Goal: Ask a question

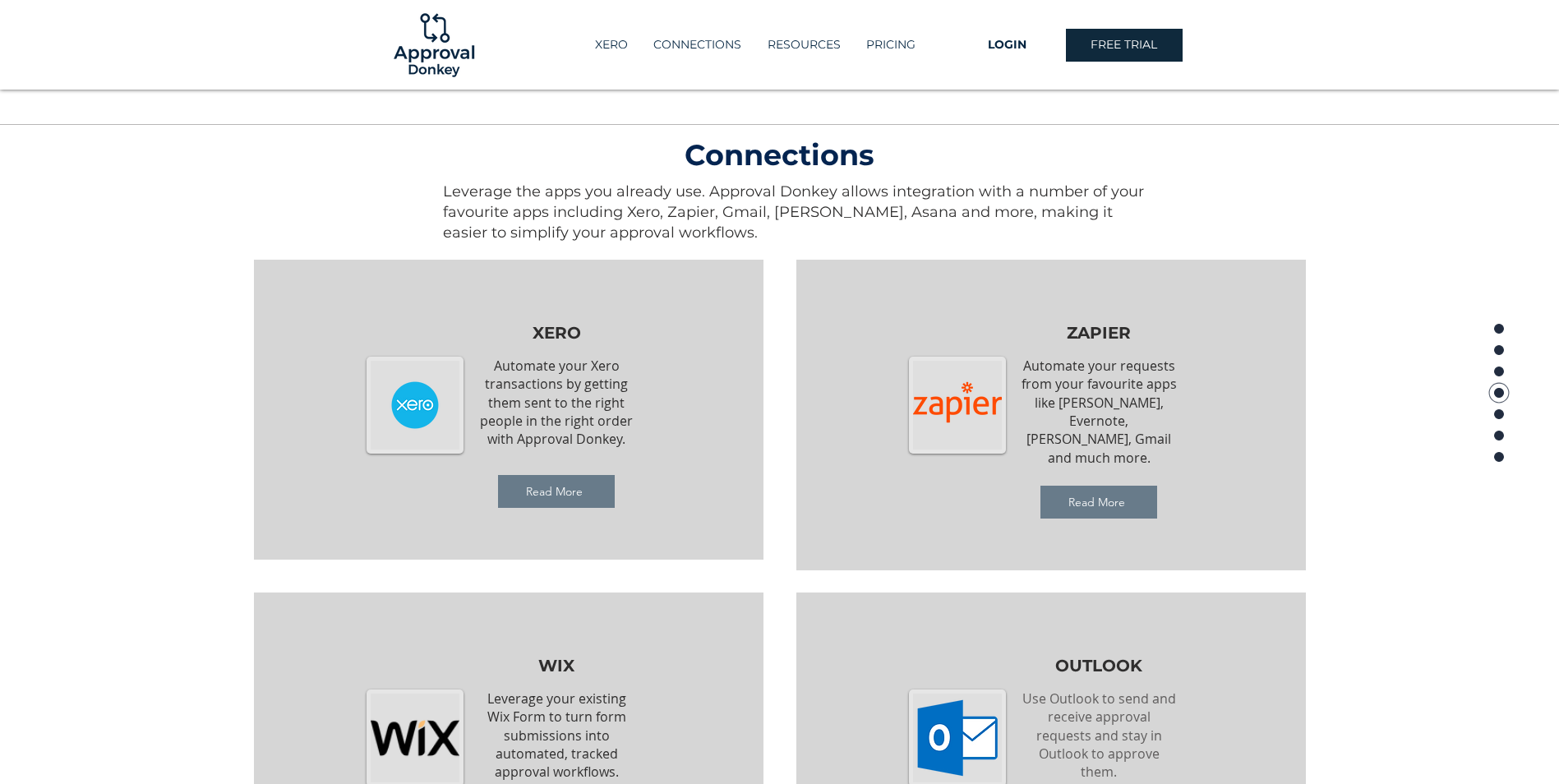
scroll to position [1497, 0]
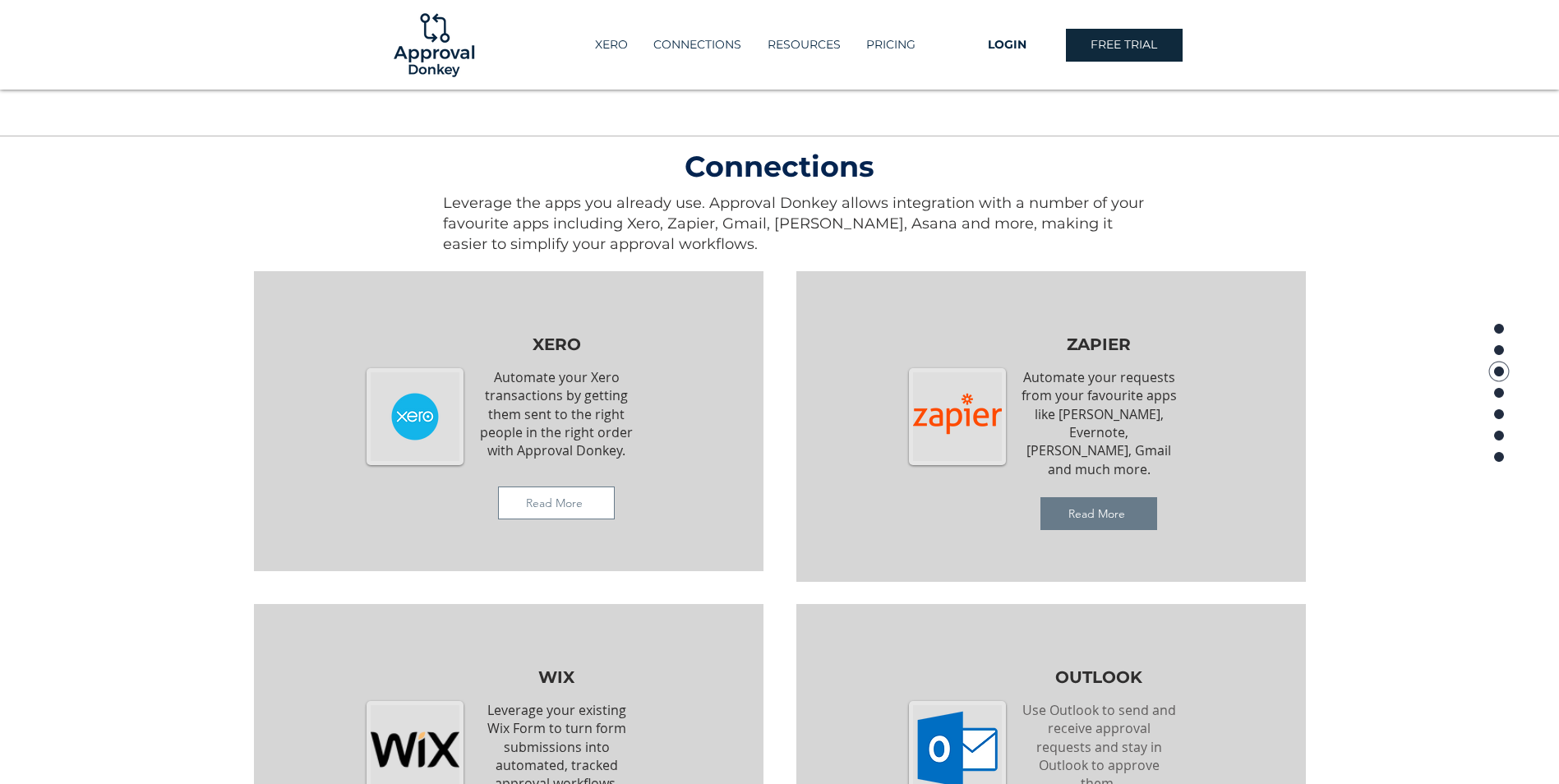
click at [576, 501] on span "Read More" at bounding box center [554, 503] width 56 height 15
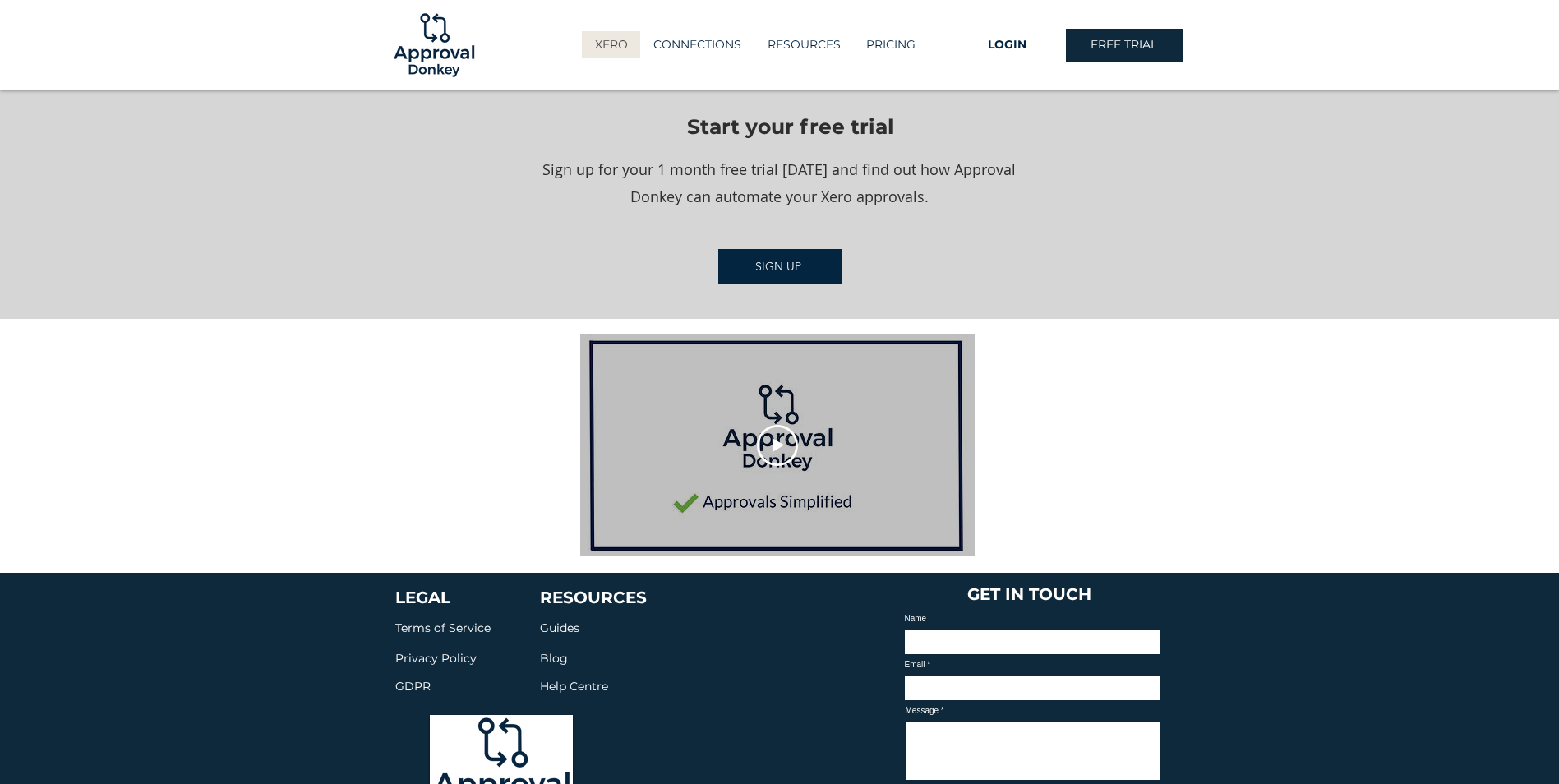
scroll to position [2136, 0]
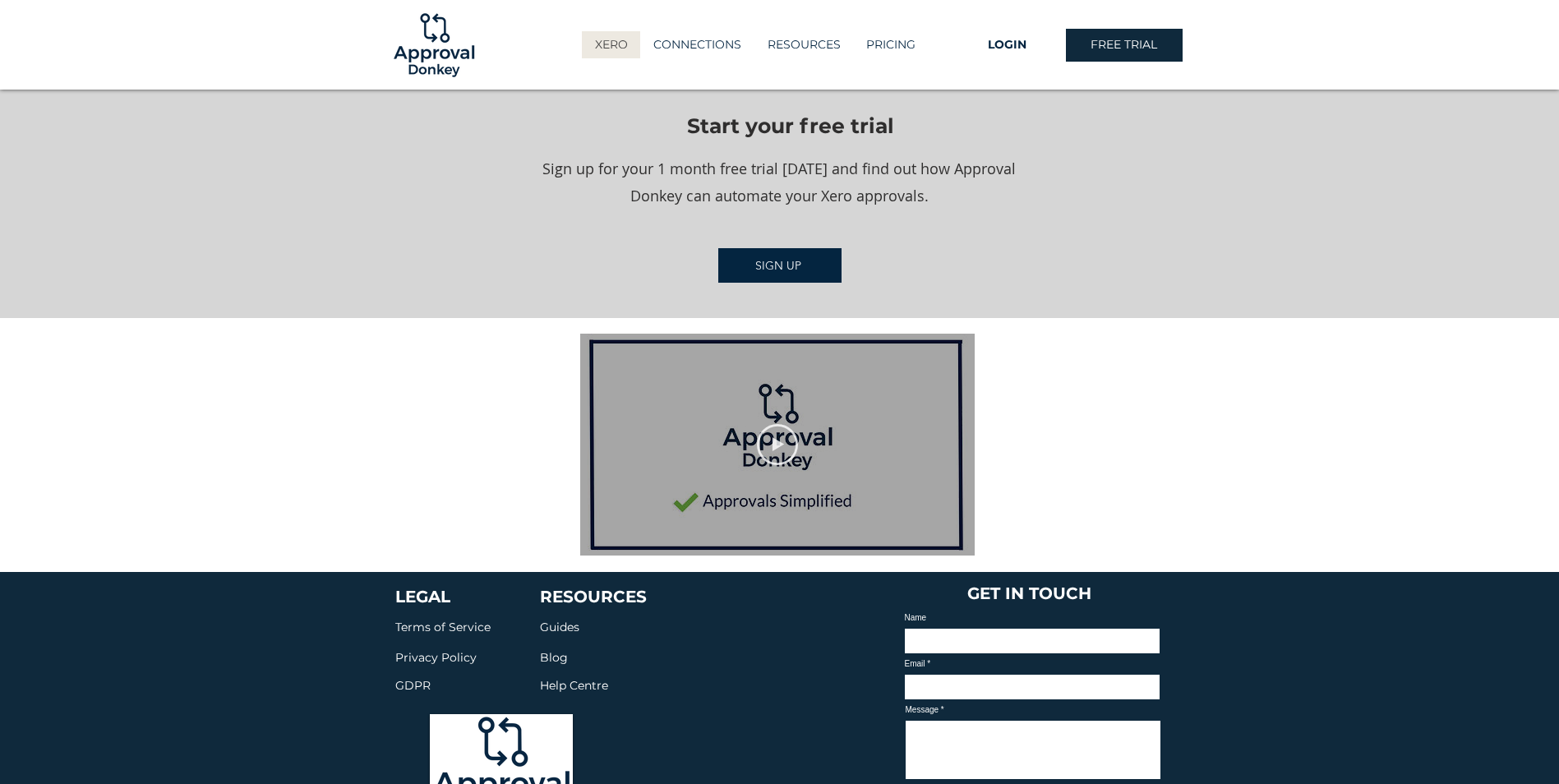
click at [770, 426] on icon "Play video" at bounding box center [777, 445] width 41 height 41
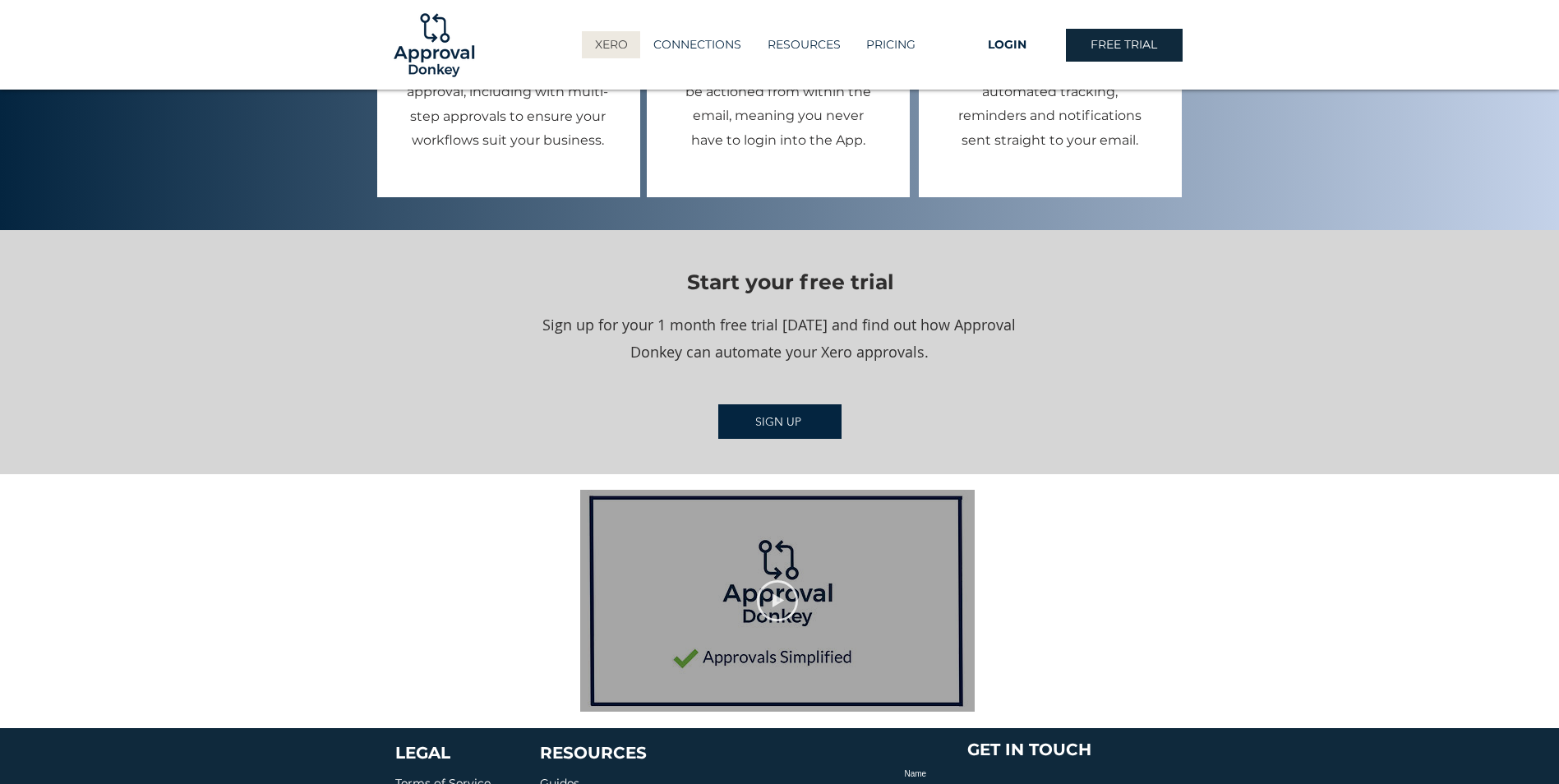
scroll to position [1671, 0]
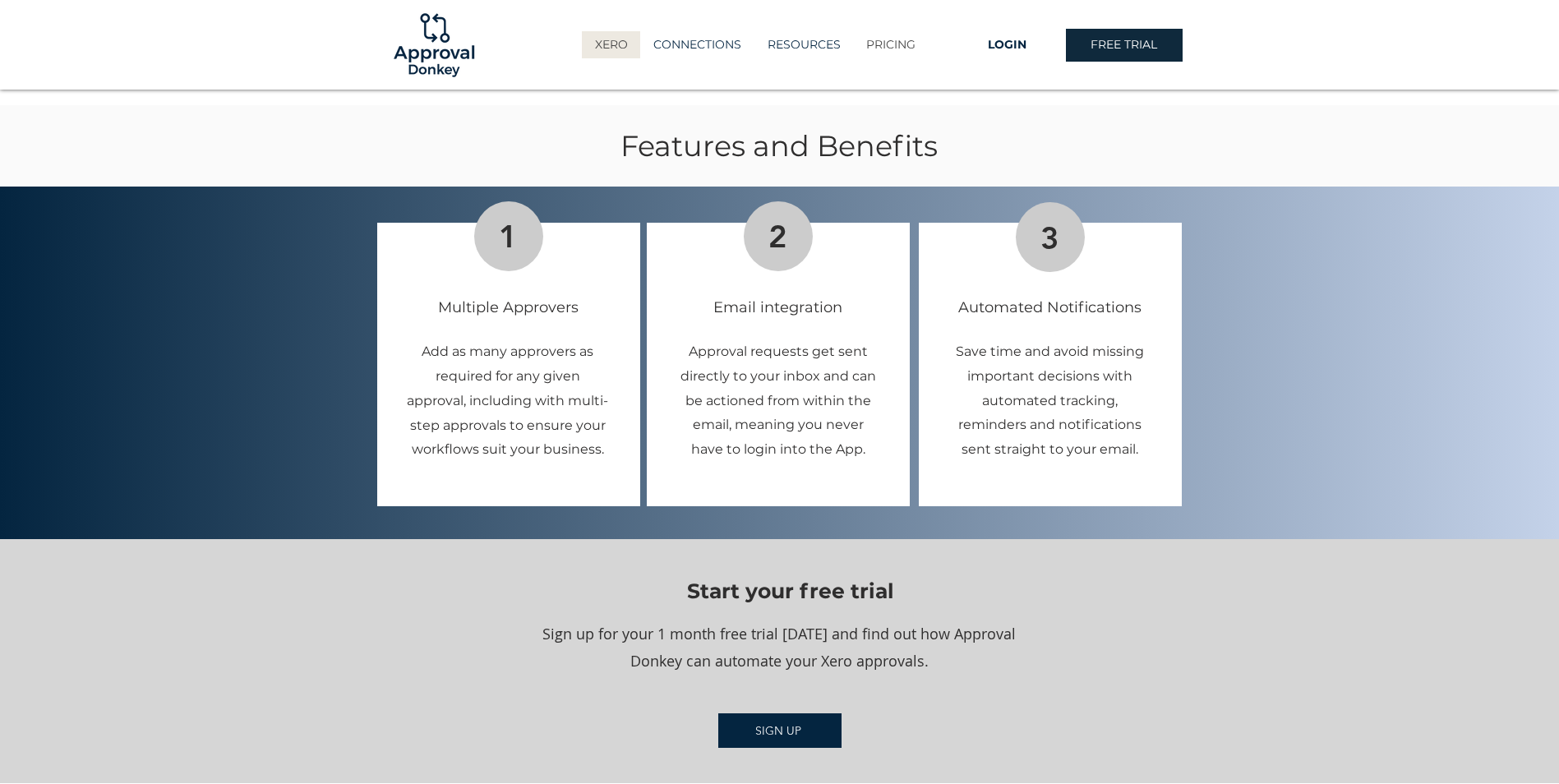
click at [903, 46] on p "PRICING" at bounding box center [892, 45] width 66 height 27
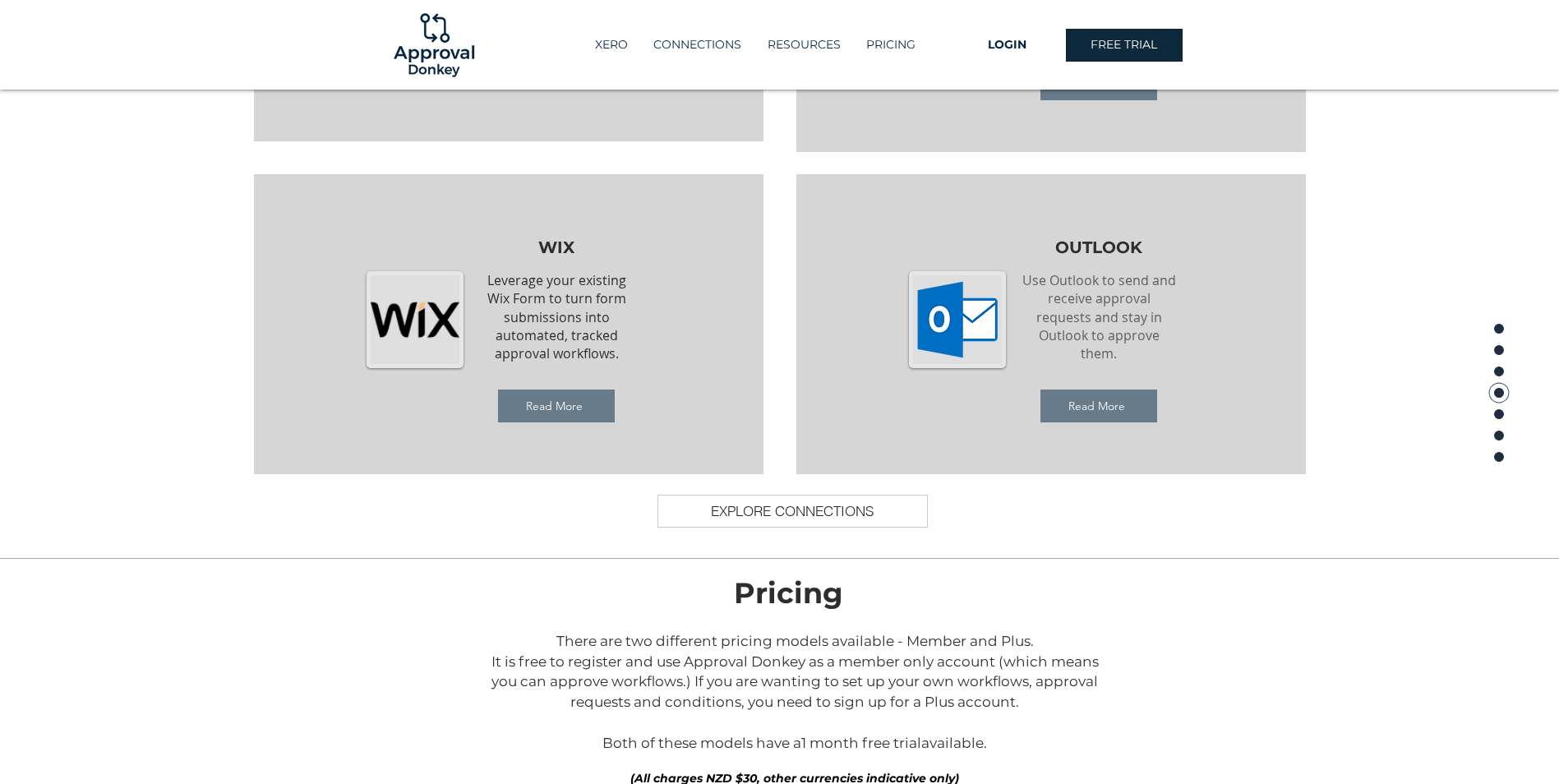
scroll to position [1580, 0]
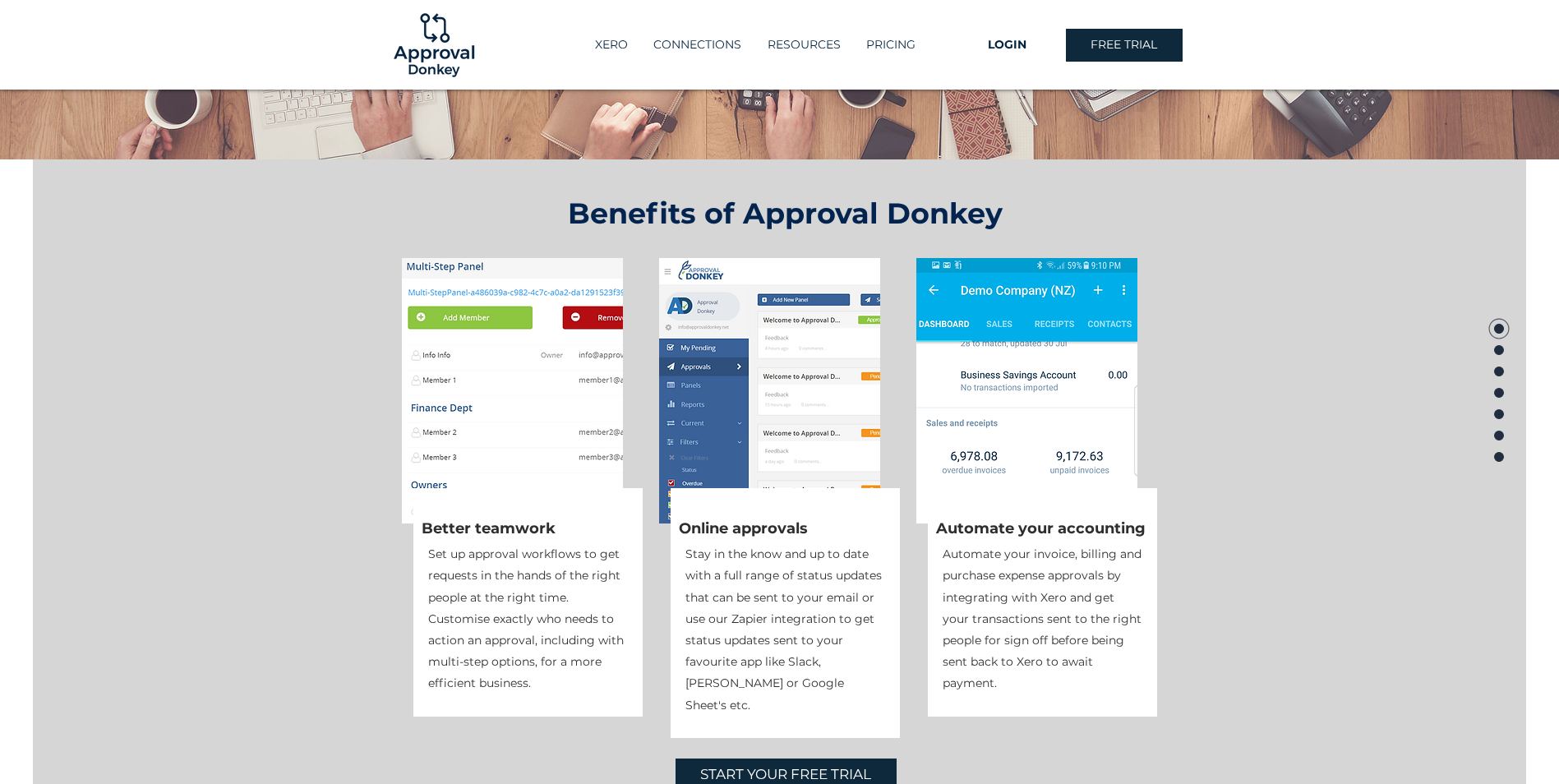
scroll to position [347, 0]
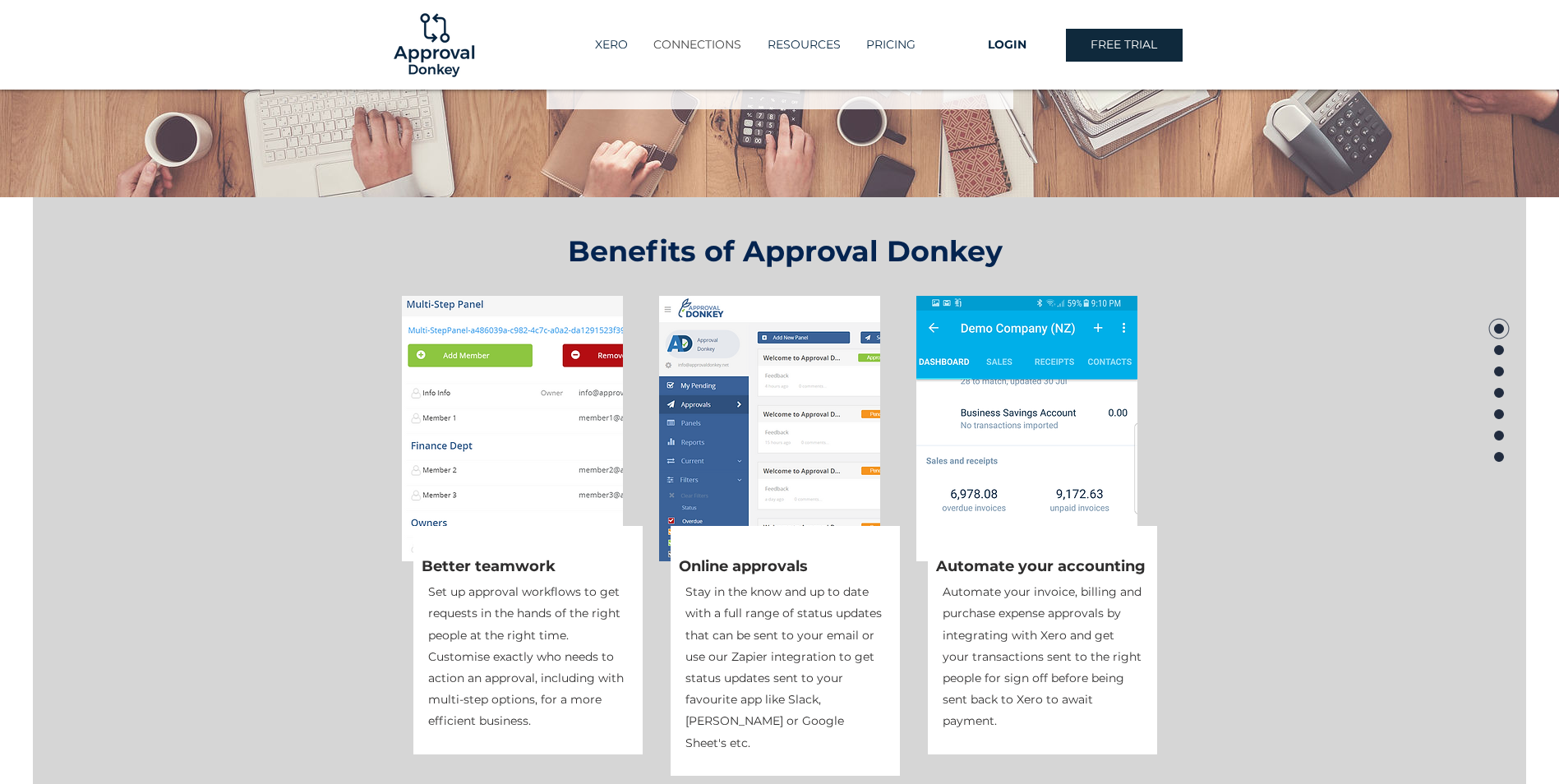
click at [700, 47] on p "CONNECTIONS" at bounding box center [697, 45] width 105 height 27
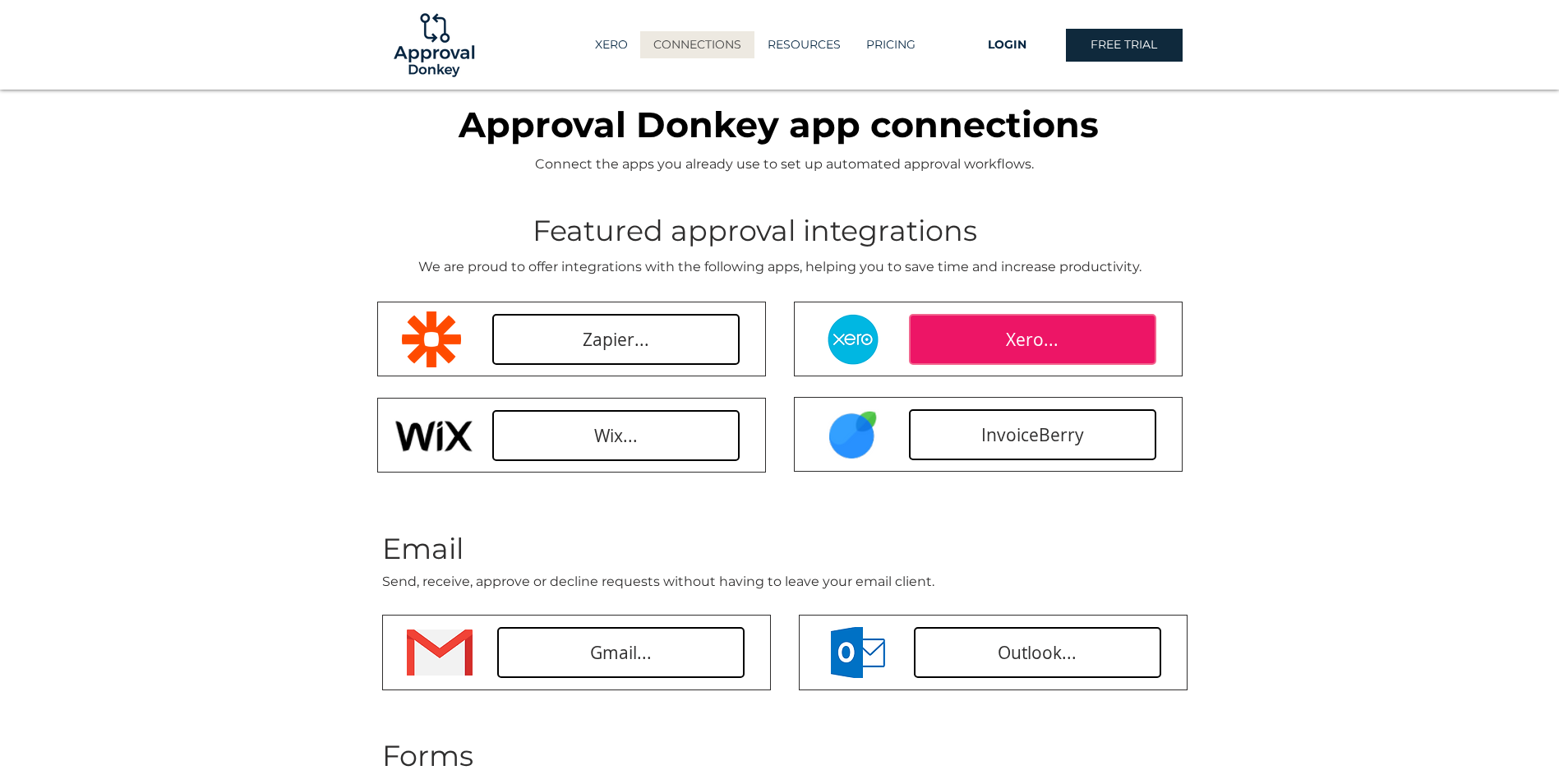
click at [1018, 333] on span "Xero..." at bounding box center [1032, 339] width 53 height 24
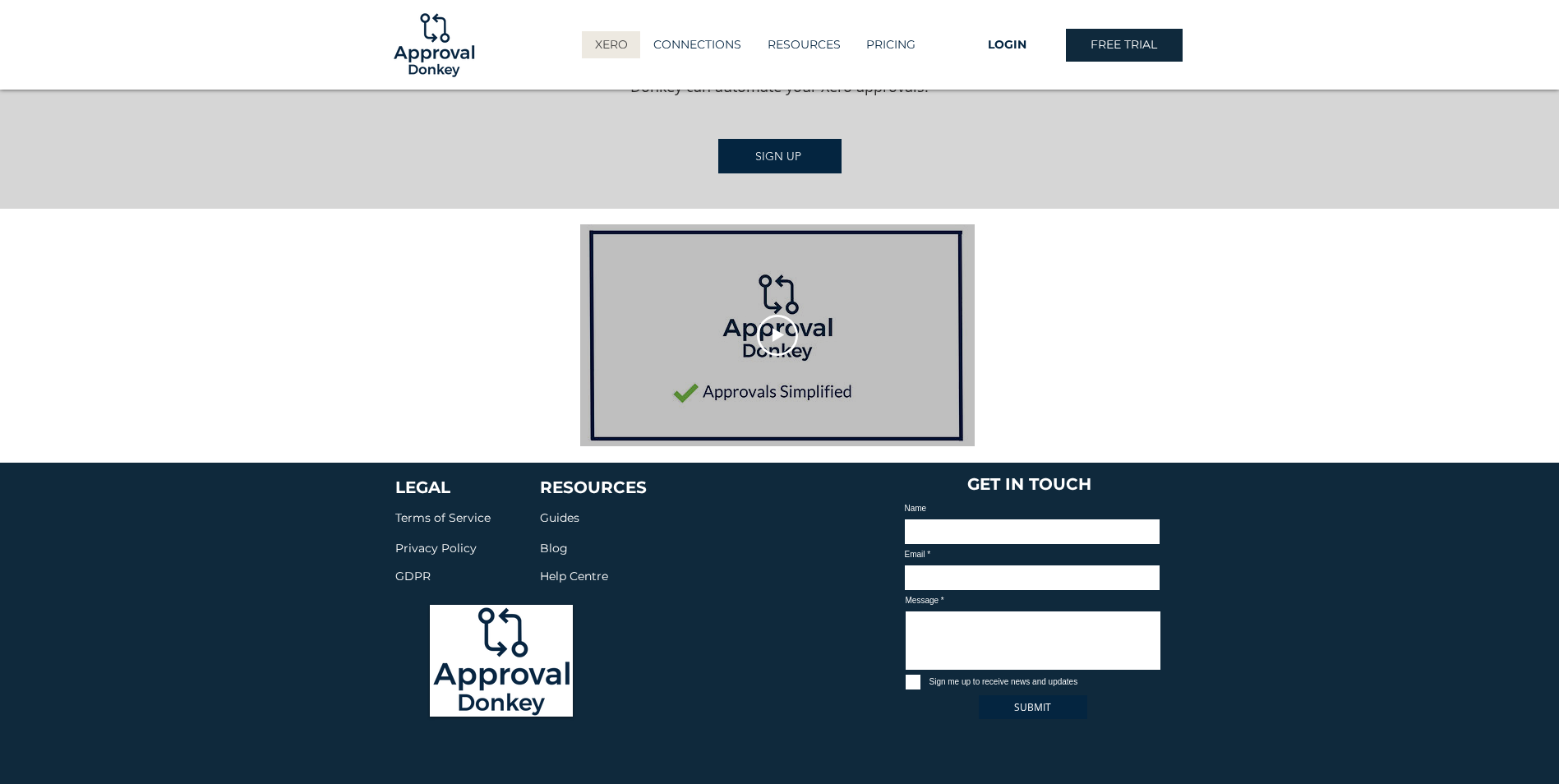
scroll to position [2246, 0]
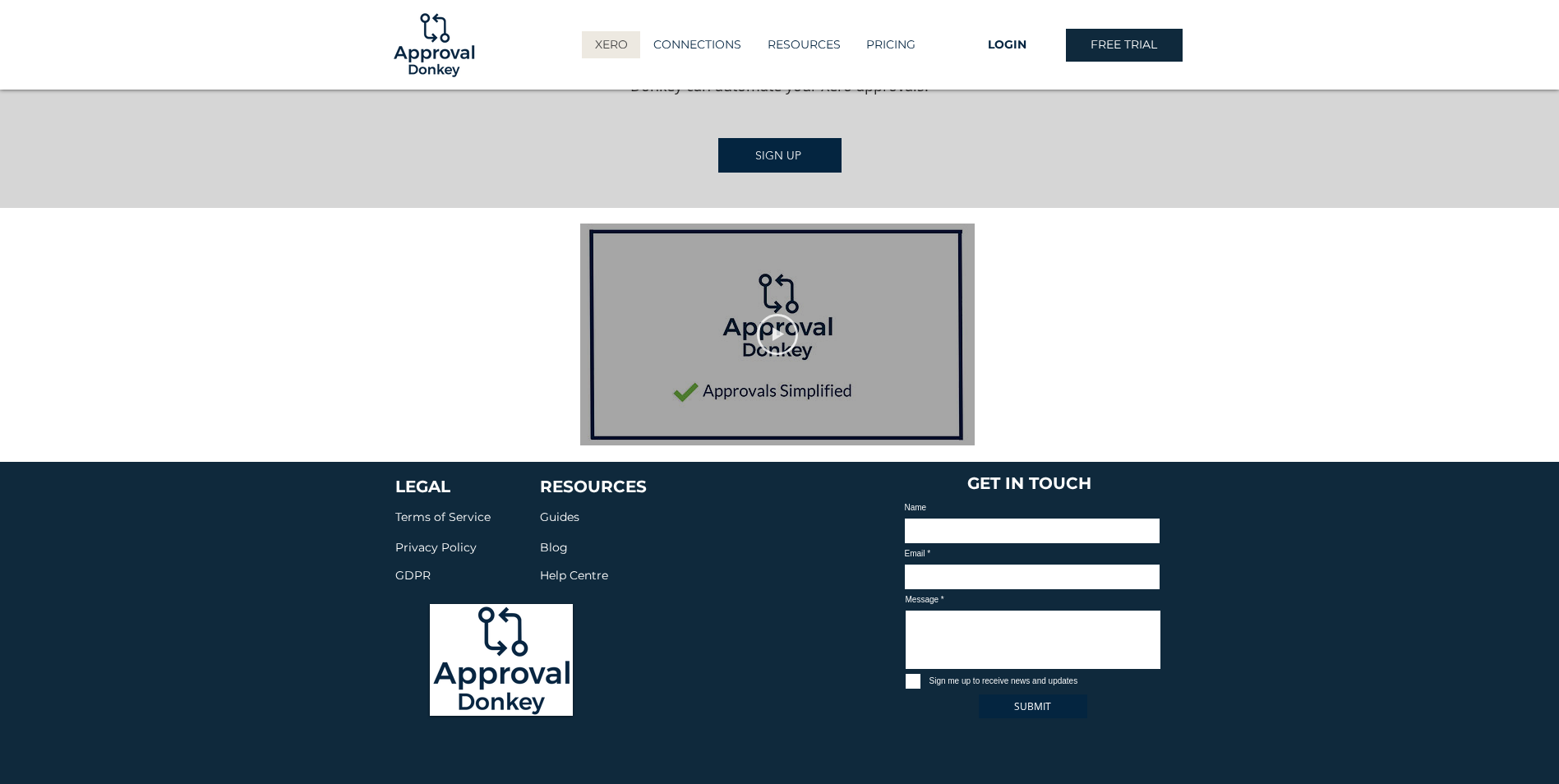
click at [776, 323] on icon "Play video" at bounding box center [777, 334] width 41 height 41
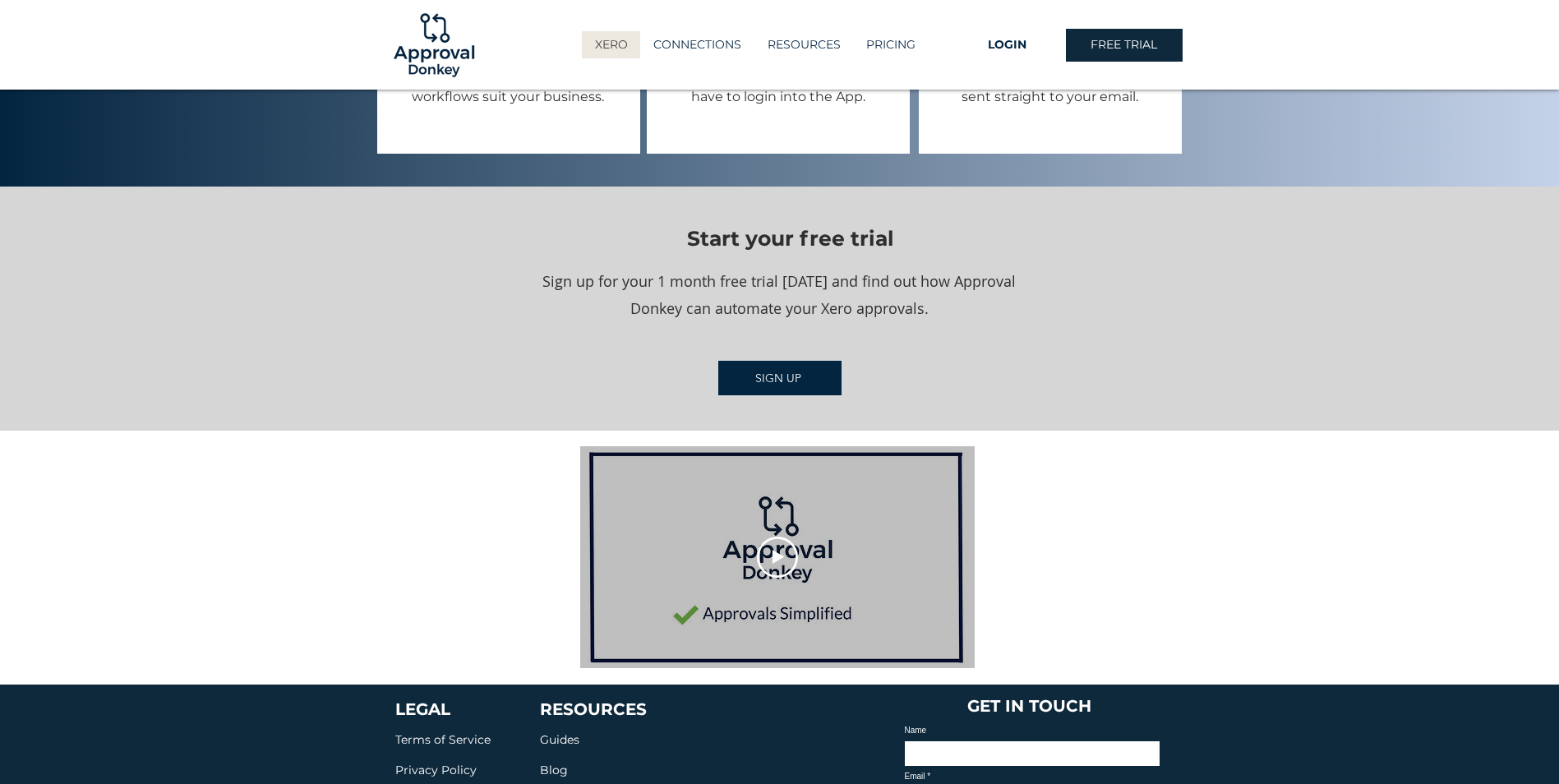
scroll to position [1999, 0]
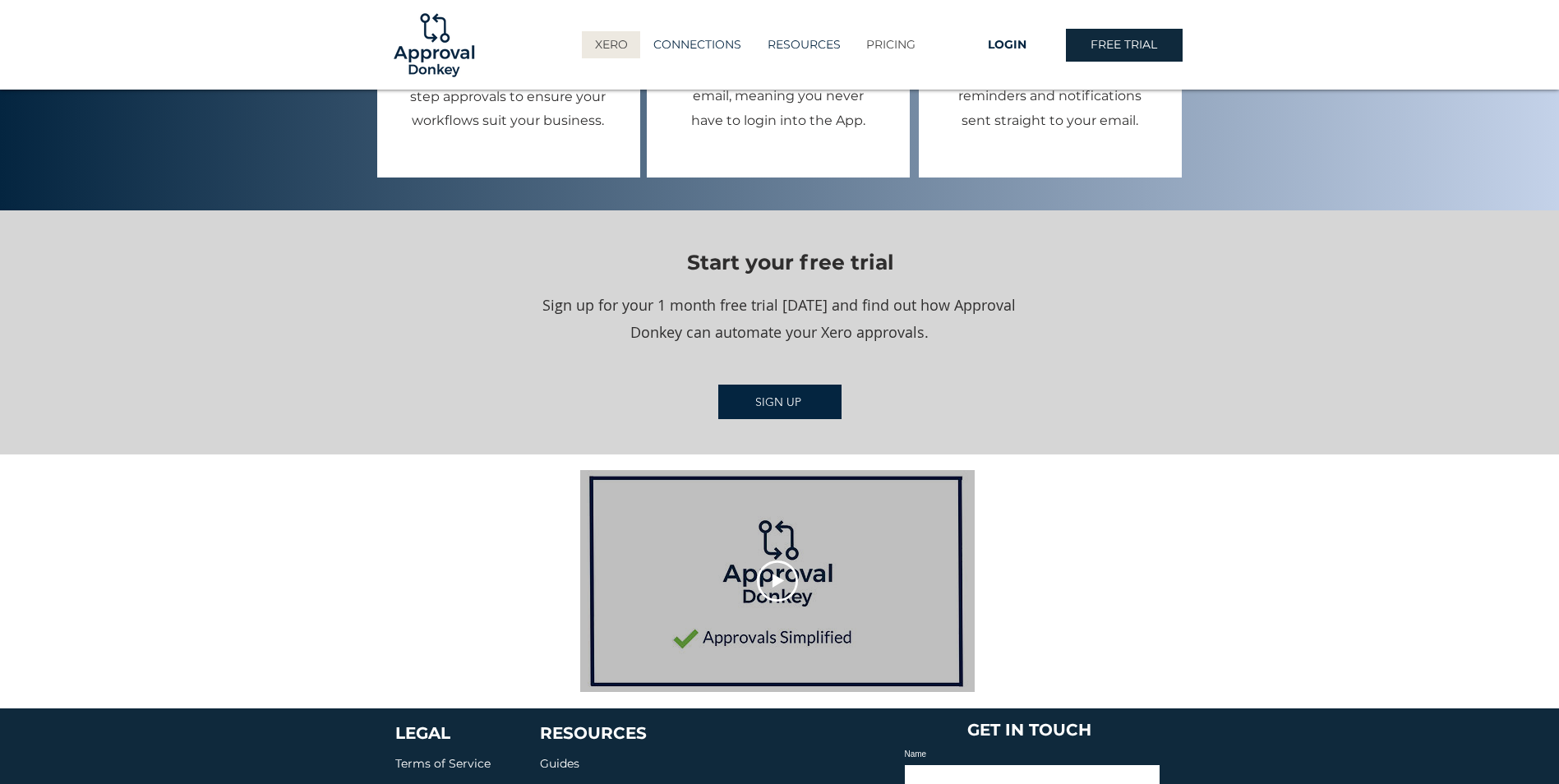
click at [890, 45] on p "PRICING" at bounding box center [892, 45] width 66 height 27
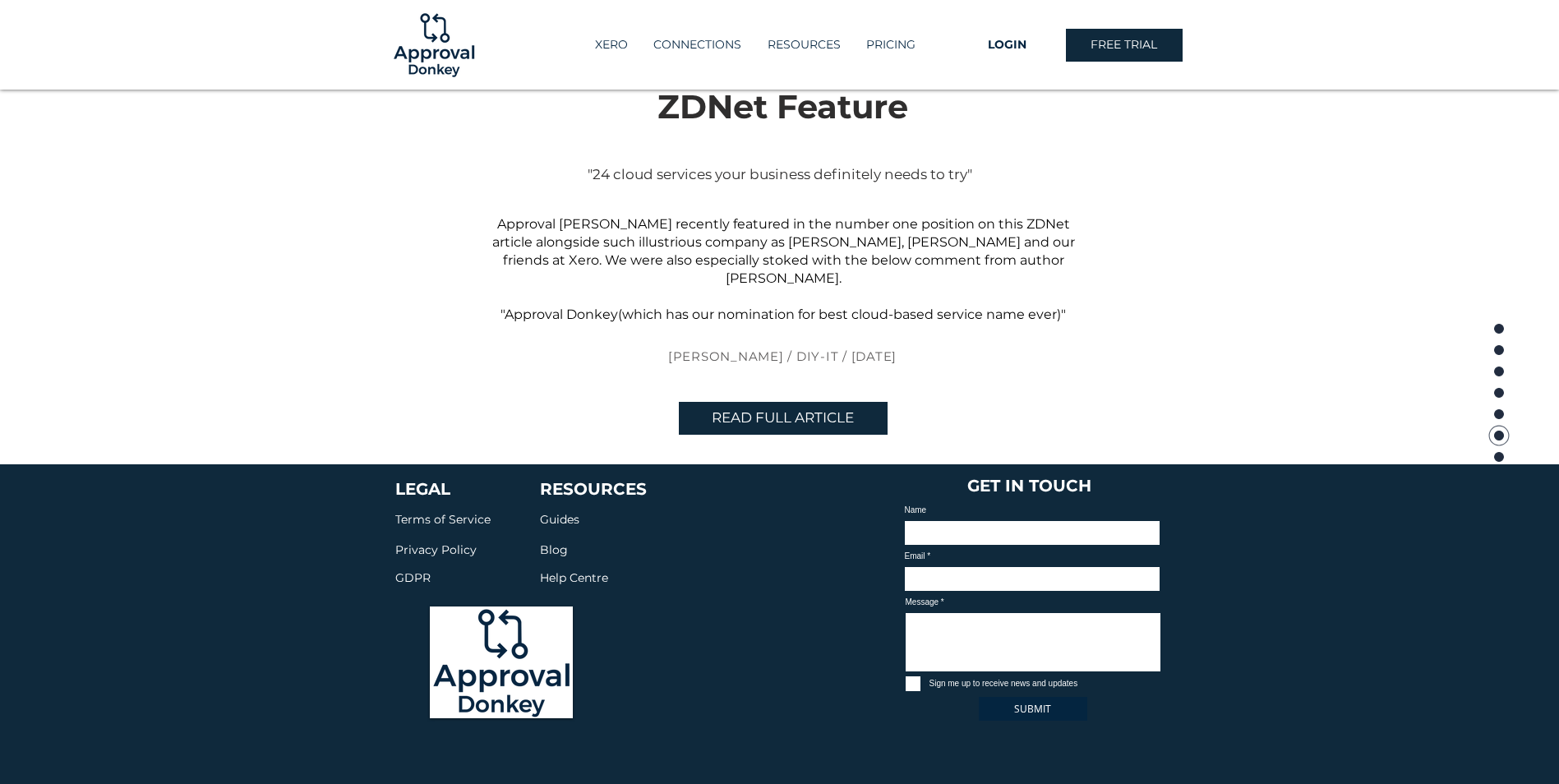
scroll to position [3724, 0]
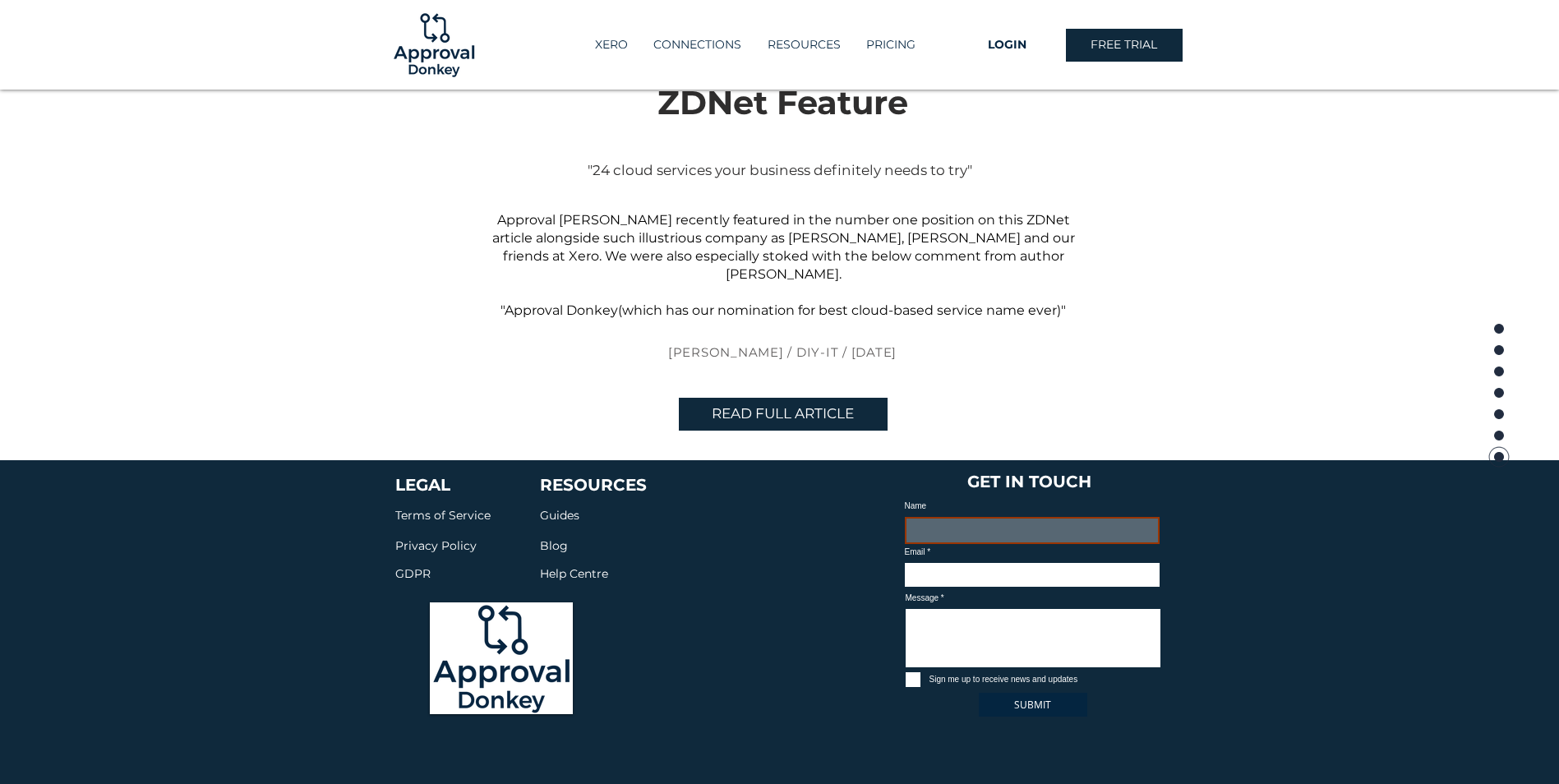
click at [951, 517] on input "Name" at bounding box center [1032, 530] width 255 height 28
type input "Chanelle"
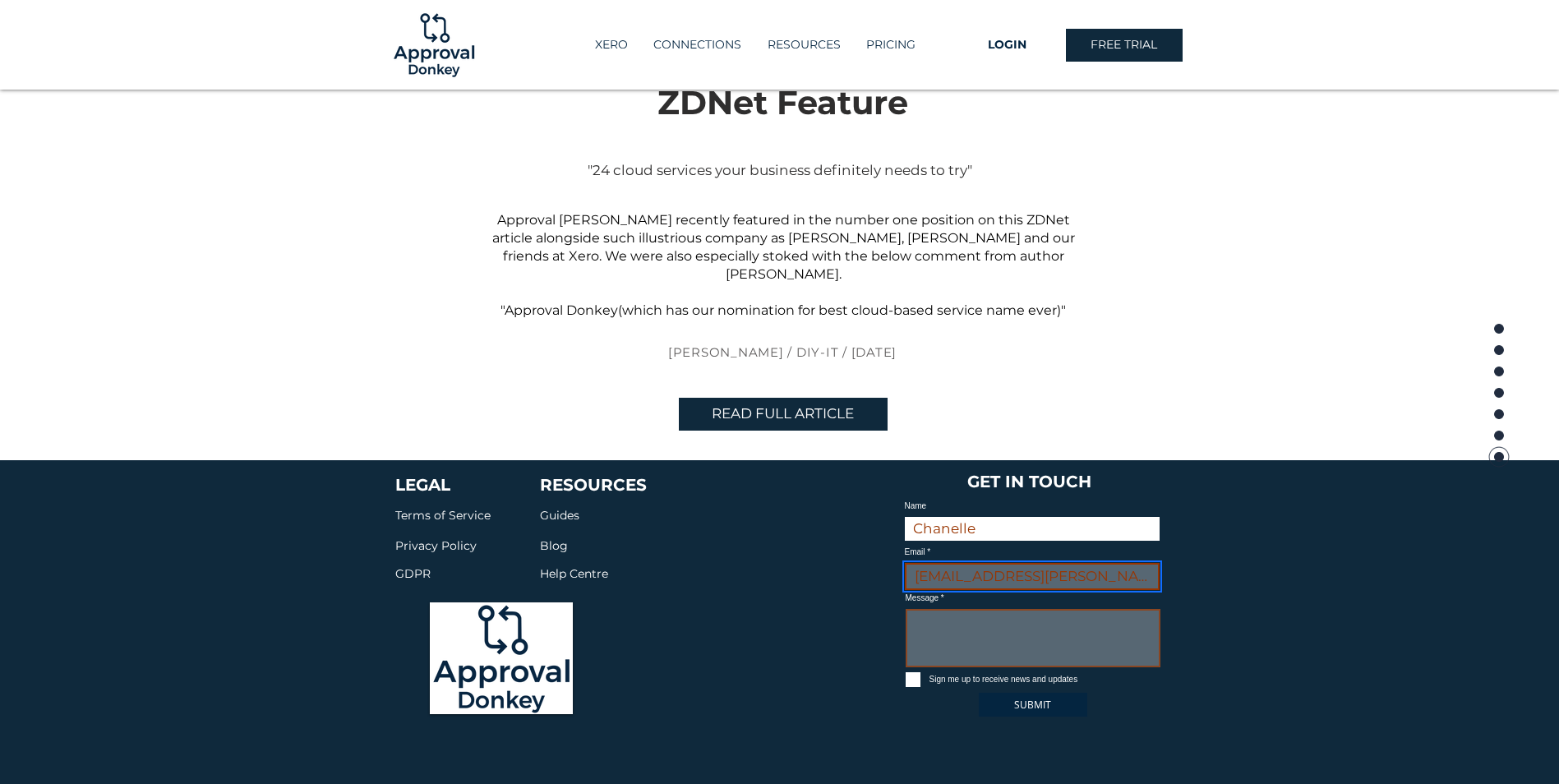
type input "[EMAIL_ADDRESS][PERSON_NAME][DOMAIN_NAME]"
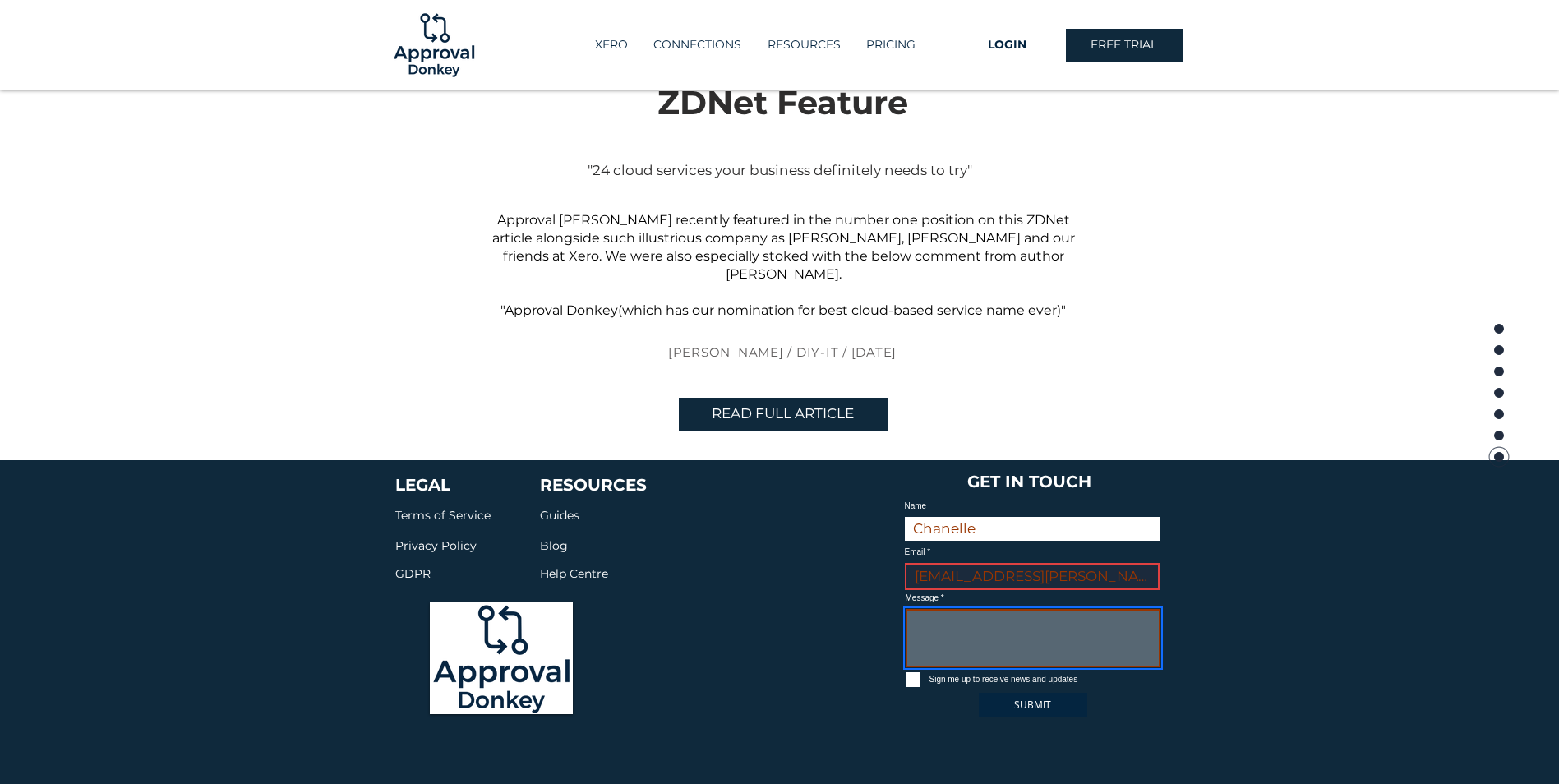
click at [918, 609] on textarea "Message" at bounding box center [1033, 638] width 255 height 58
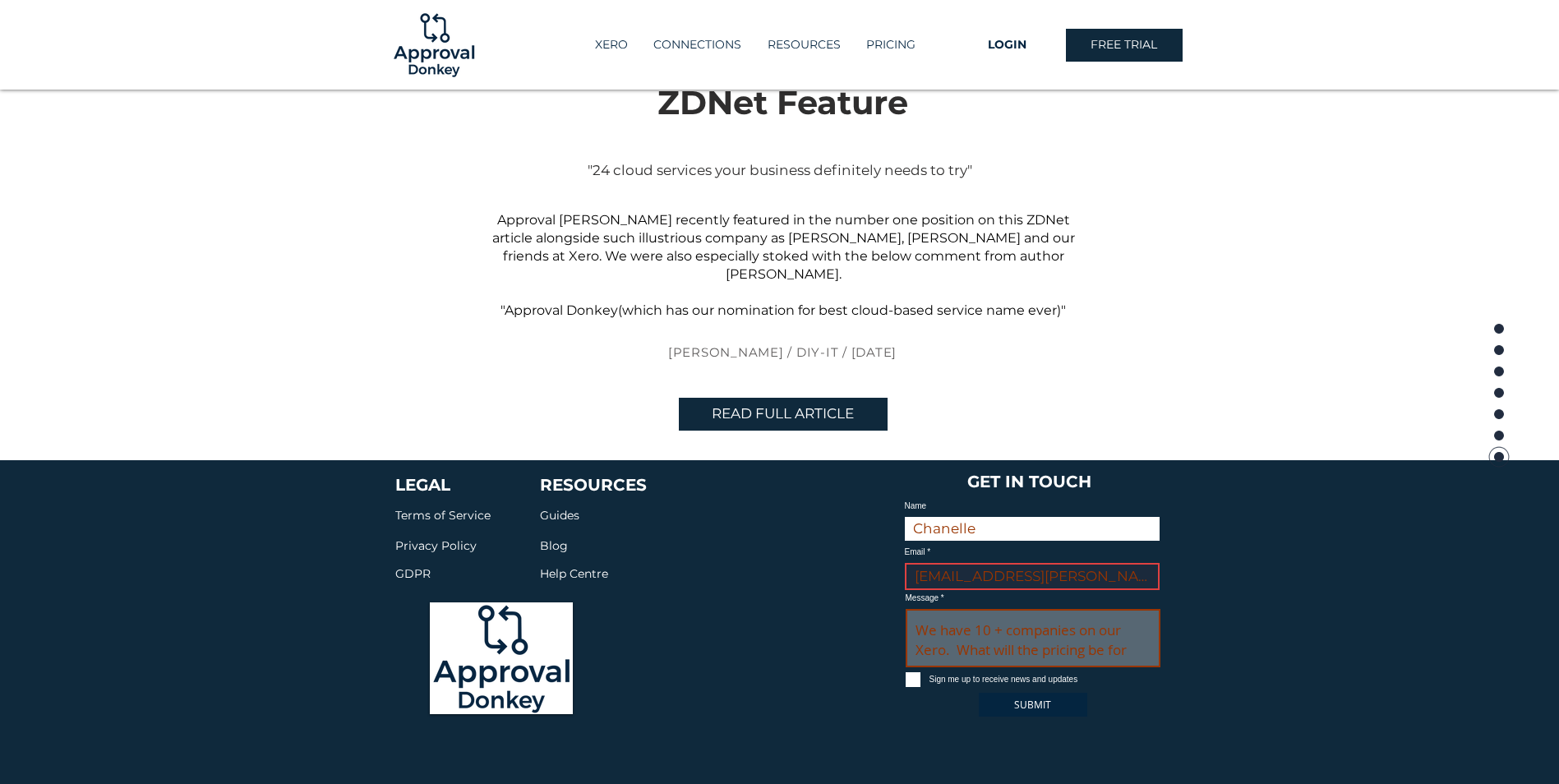
scroll to position [13, 0]
type textarea "We have 10 + companies on our Xero. What will the pricing be for each company?"
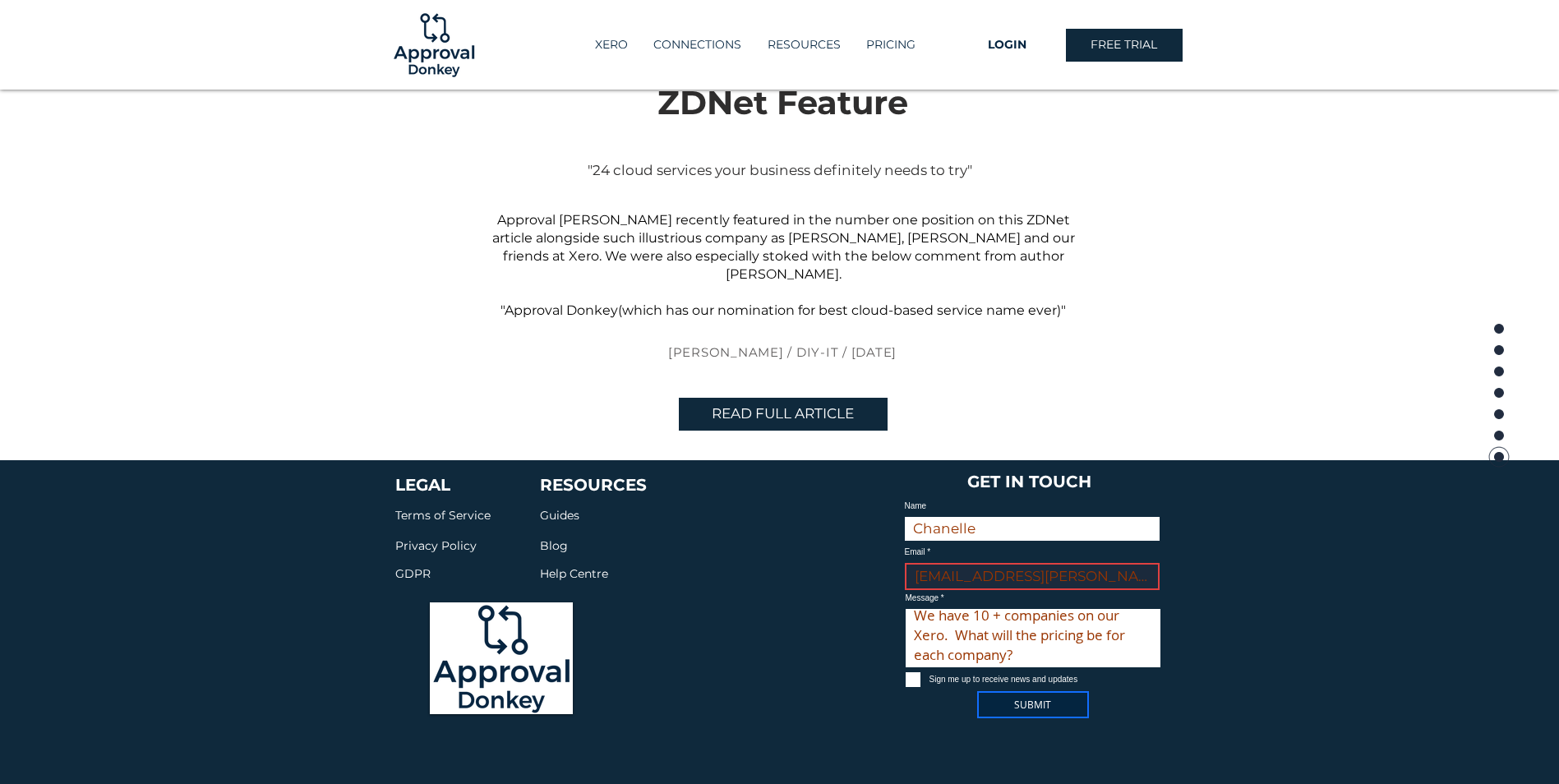
click at [1043, 697] on span "SUBMIT" at bounding box center [1032, 705] width 37 height 14
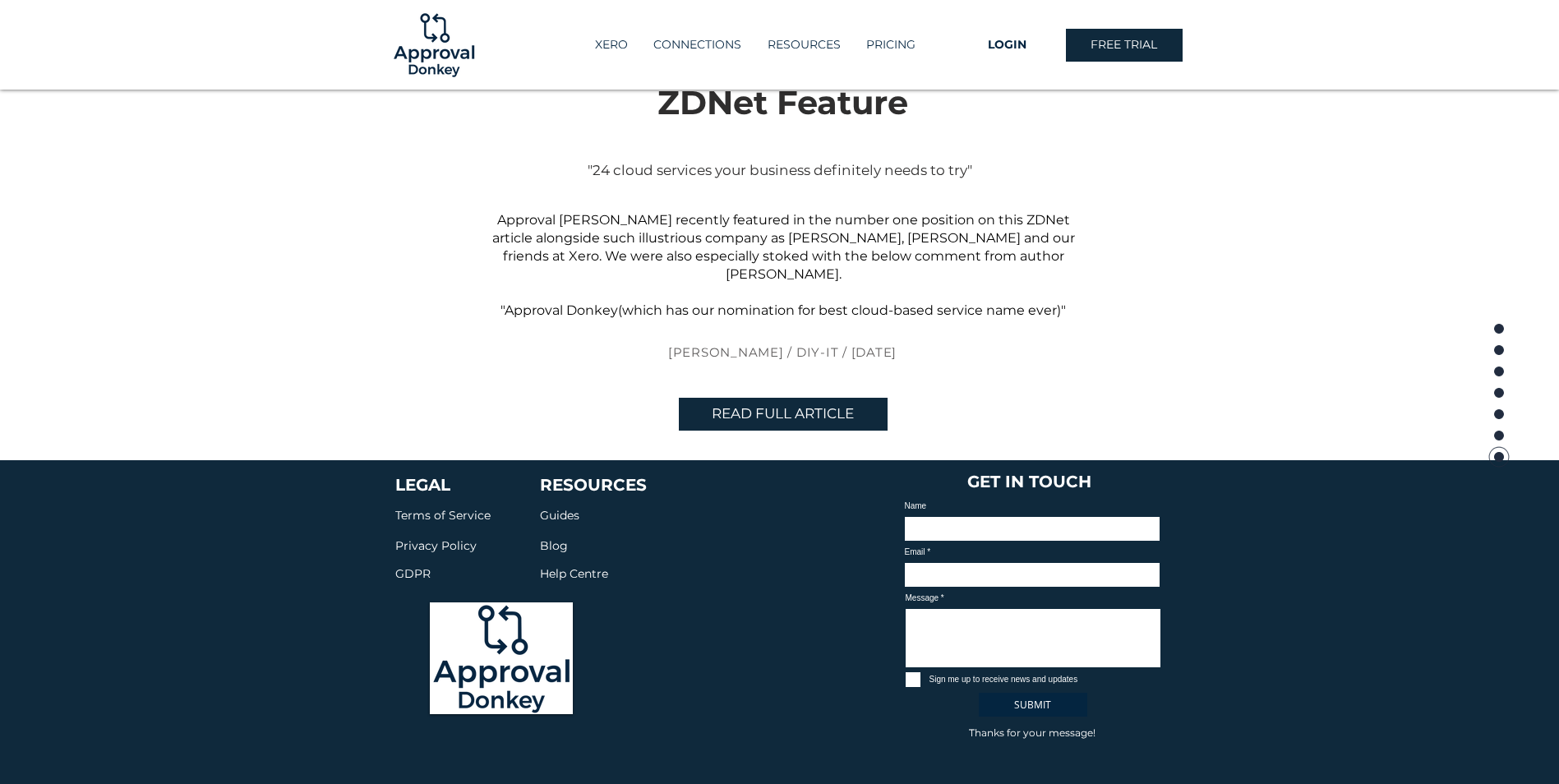
scroll to position [0, 0]
